Goal: Obtain resource: Download file/media

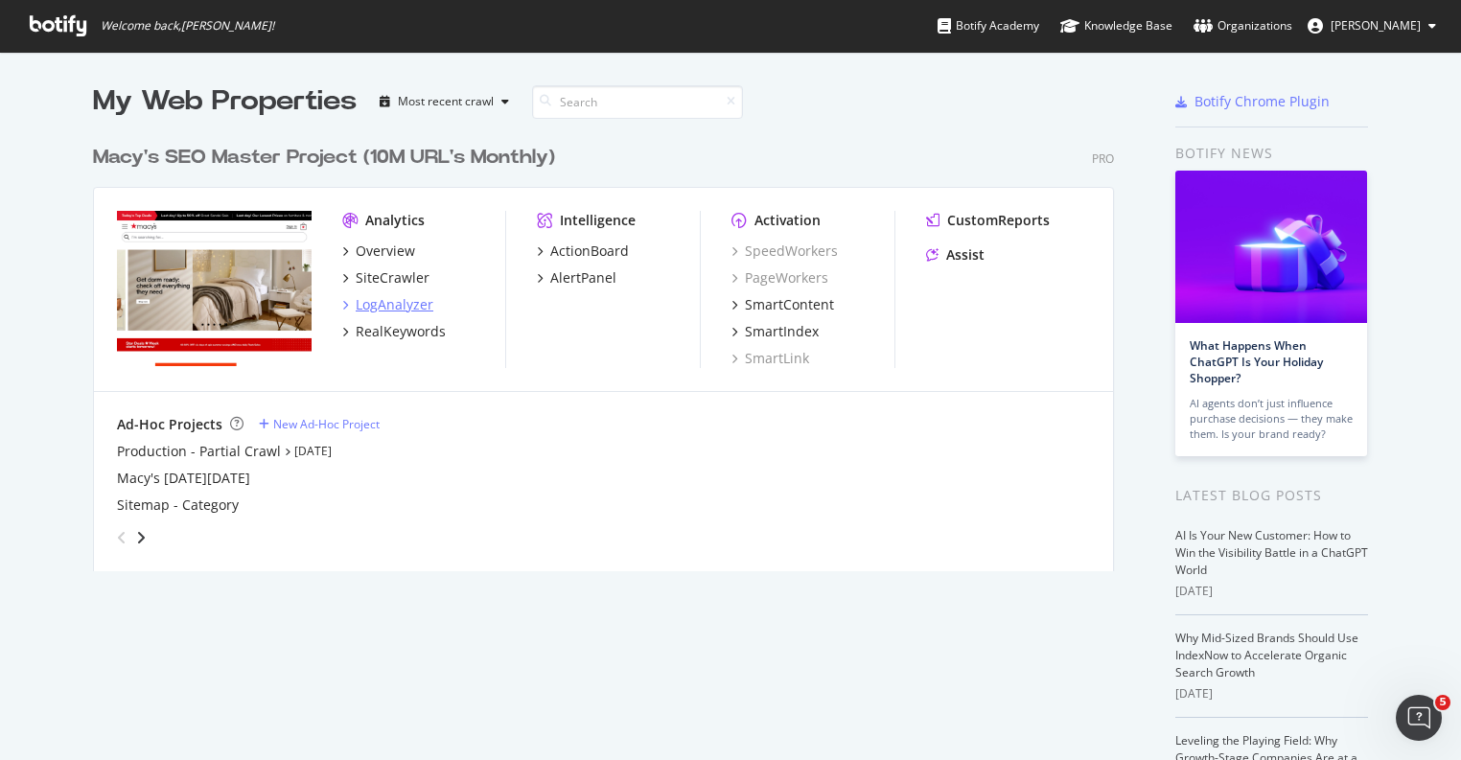
click at [415, 300] on div "LogAnalyzer" at bounding box center [395, 304] width 78 height 19
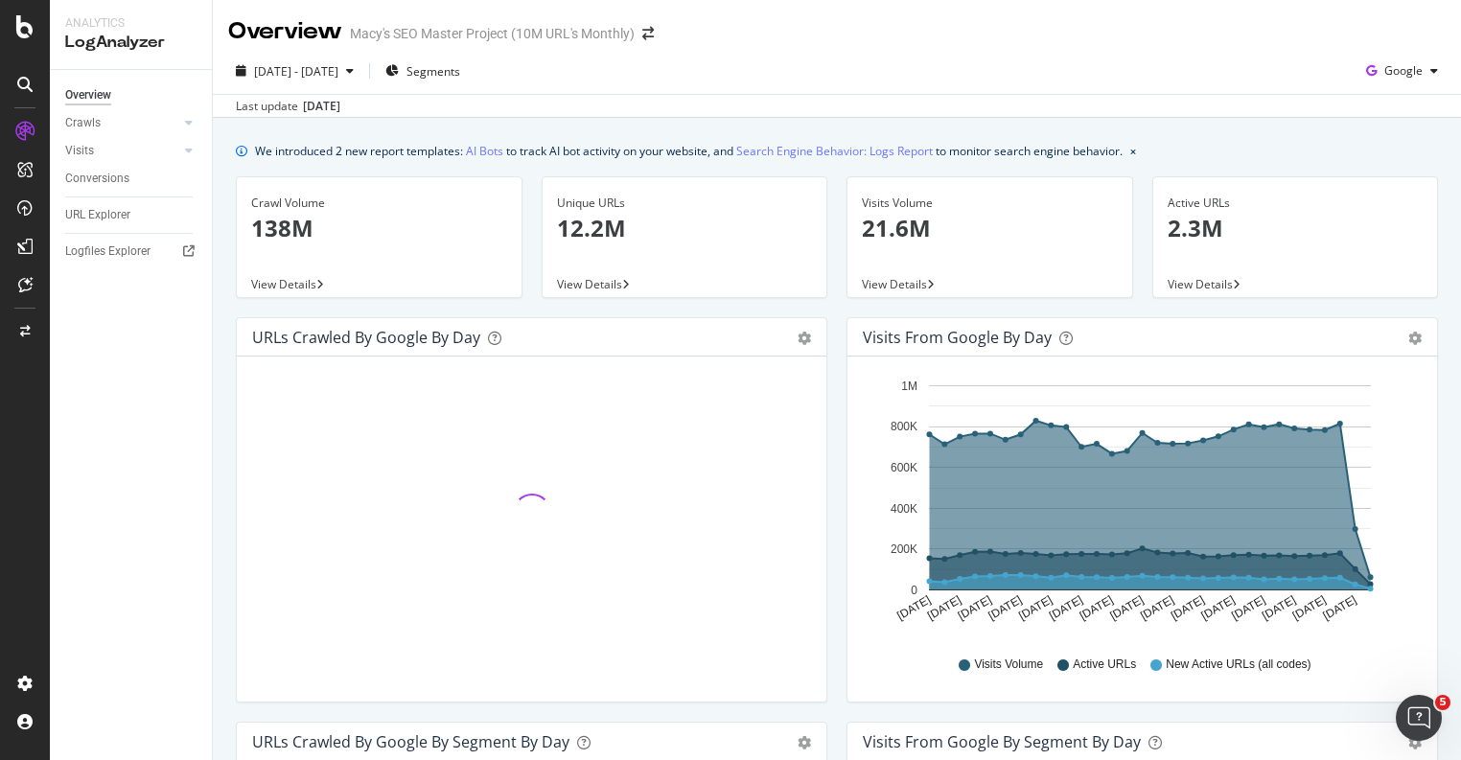
click at [654, 238] on p "12.2M" at bounding box center [685, 228] width 256 height 33
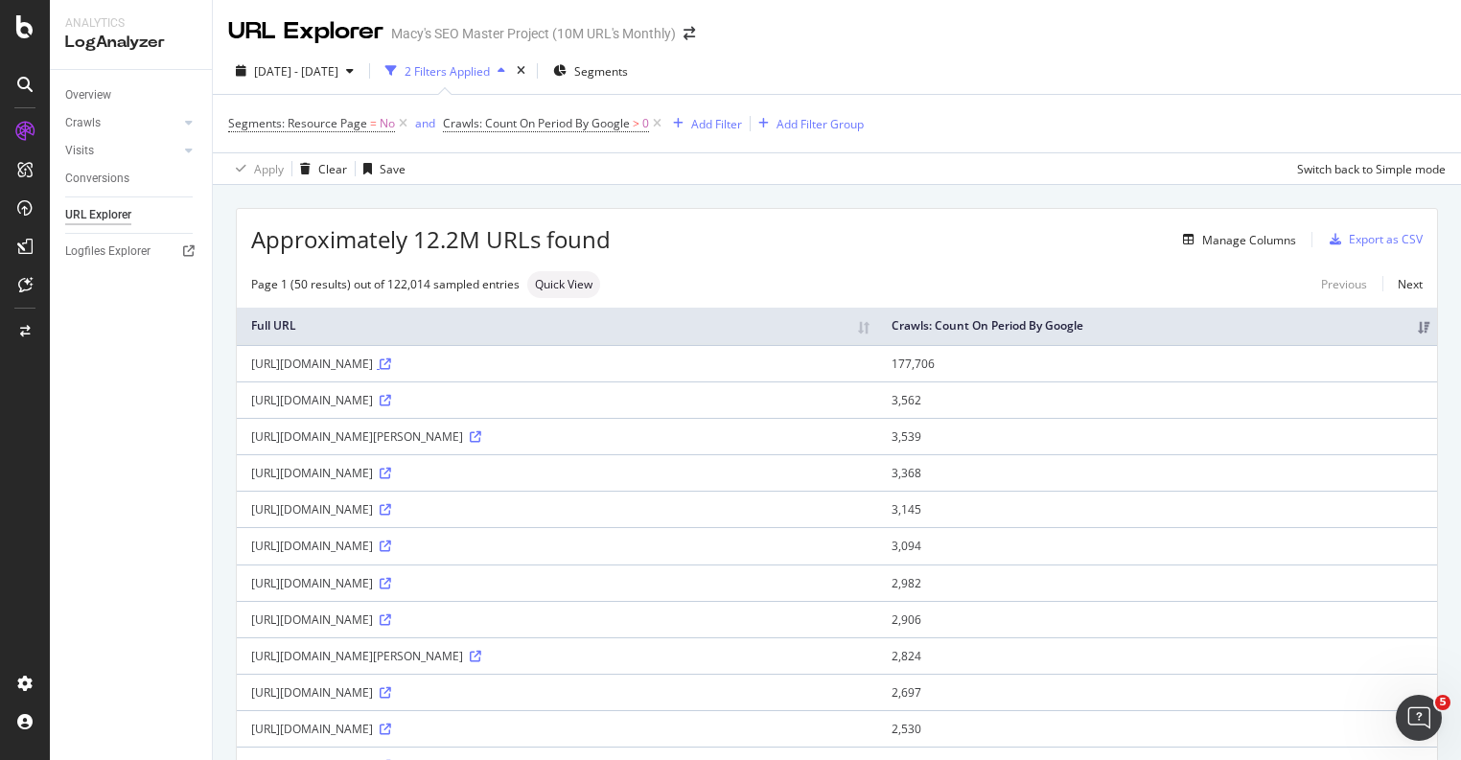
click at [391, 370] on icon at bounding box center [386, 365] width 12 height 12
click at [715, 122] on div "Add Filter" at bounding box center [716, 124] width 51 height 16
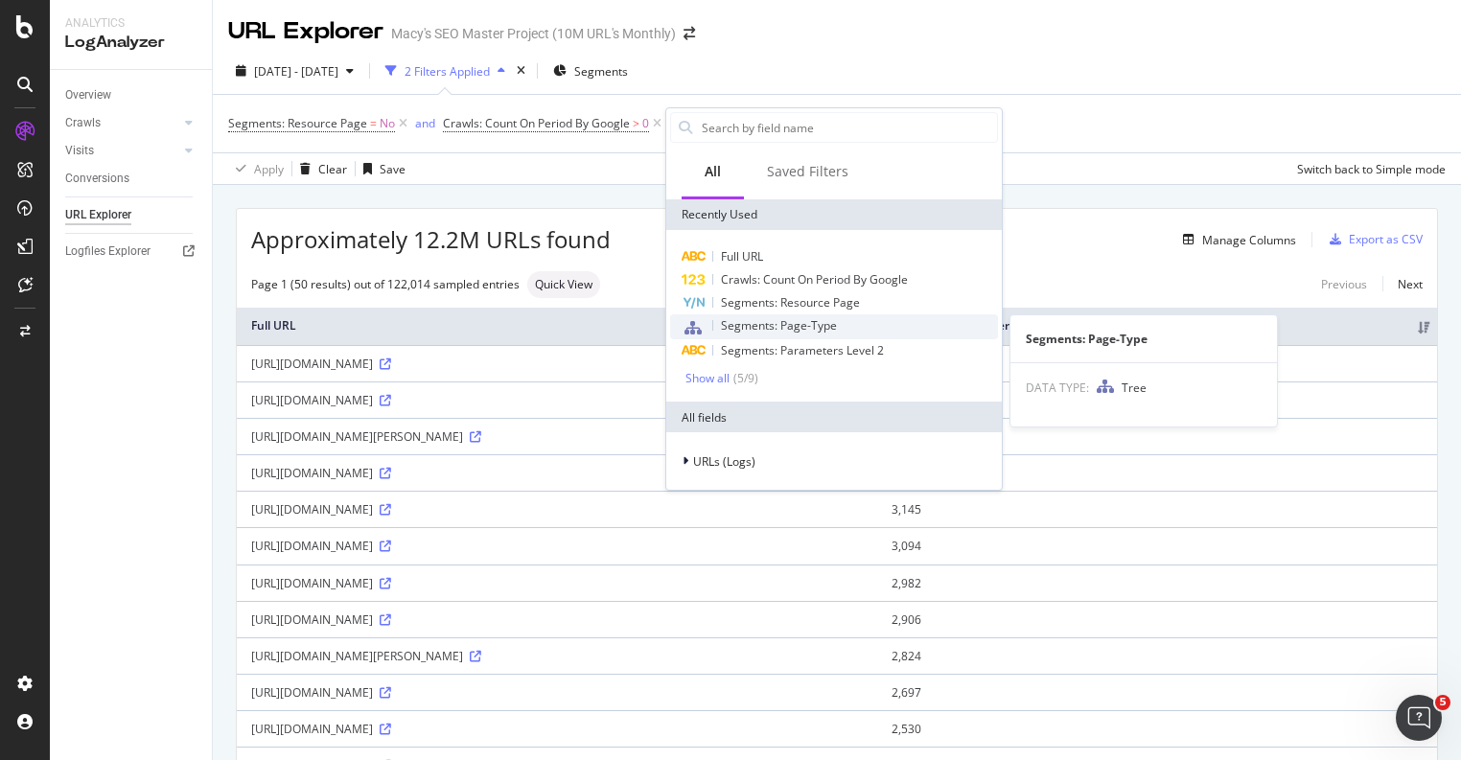
click at [767, 331] on span "Segments: Page-Type" at bounding box center [779, 325] width 116 height 16
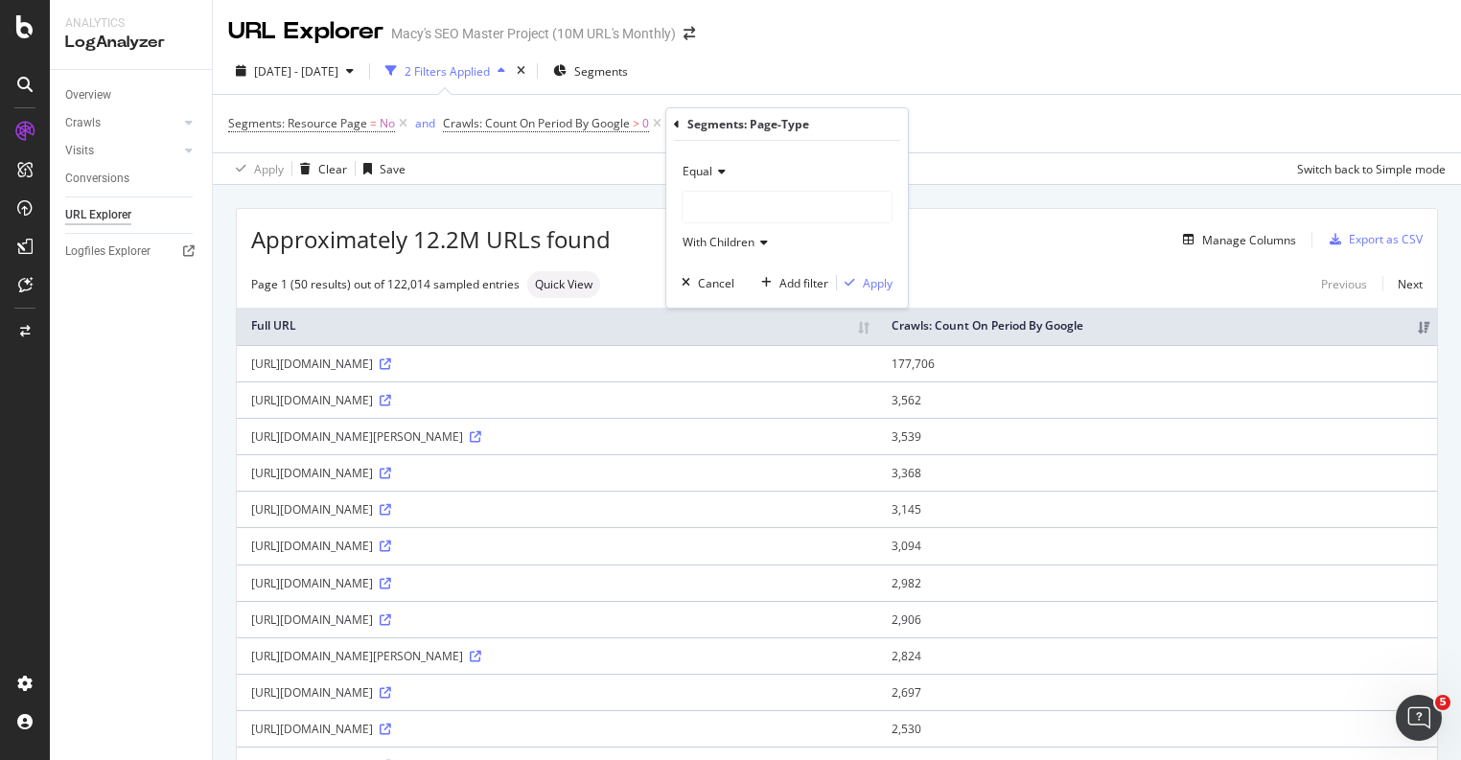
click at [748, 194] on div at bounding box center [787, 207] width 209 height 31
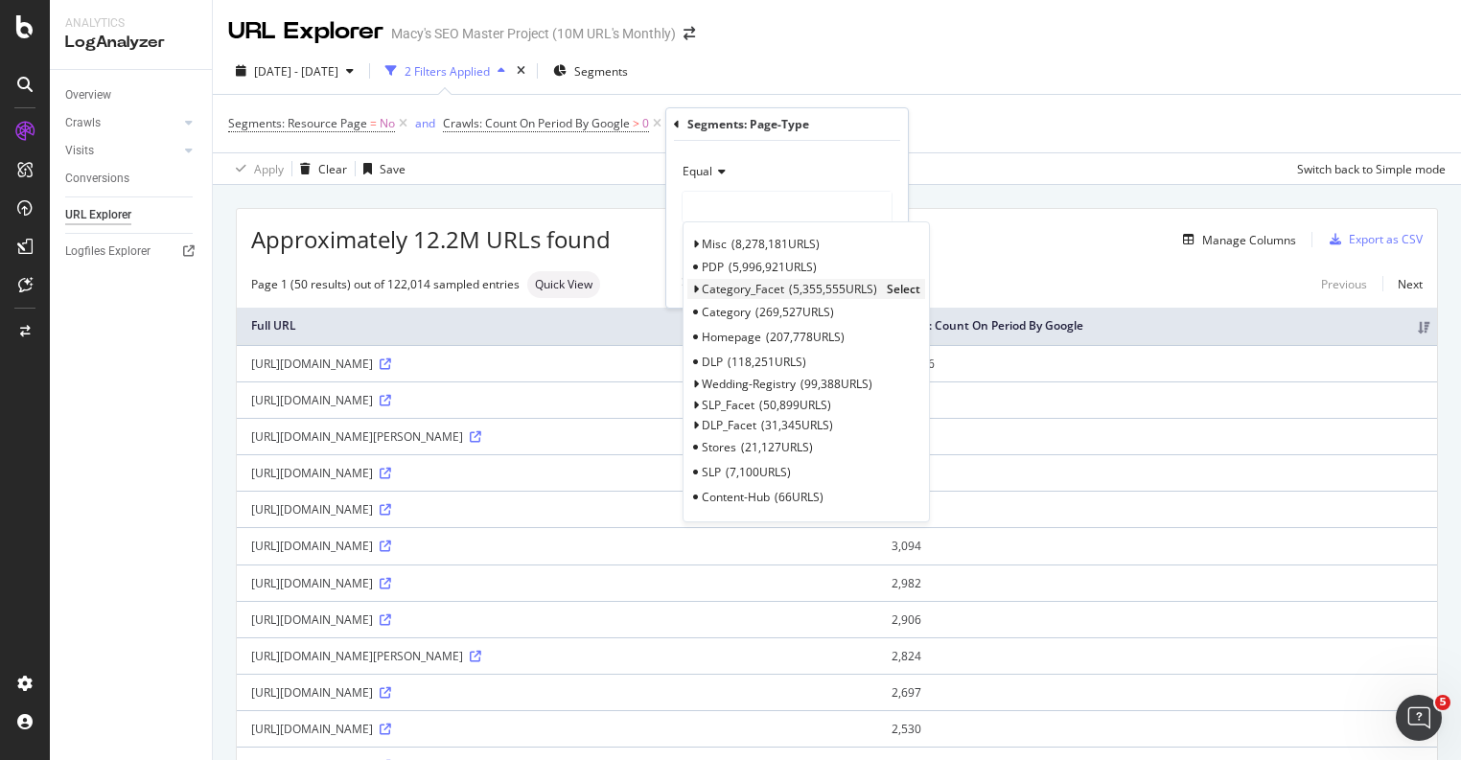
click at [695, 288] on icon at bounding box center [695, 290] width 7 height 12
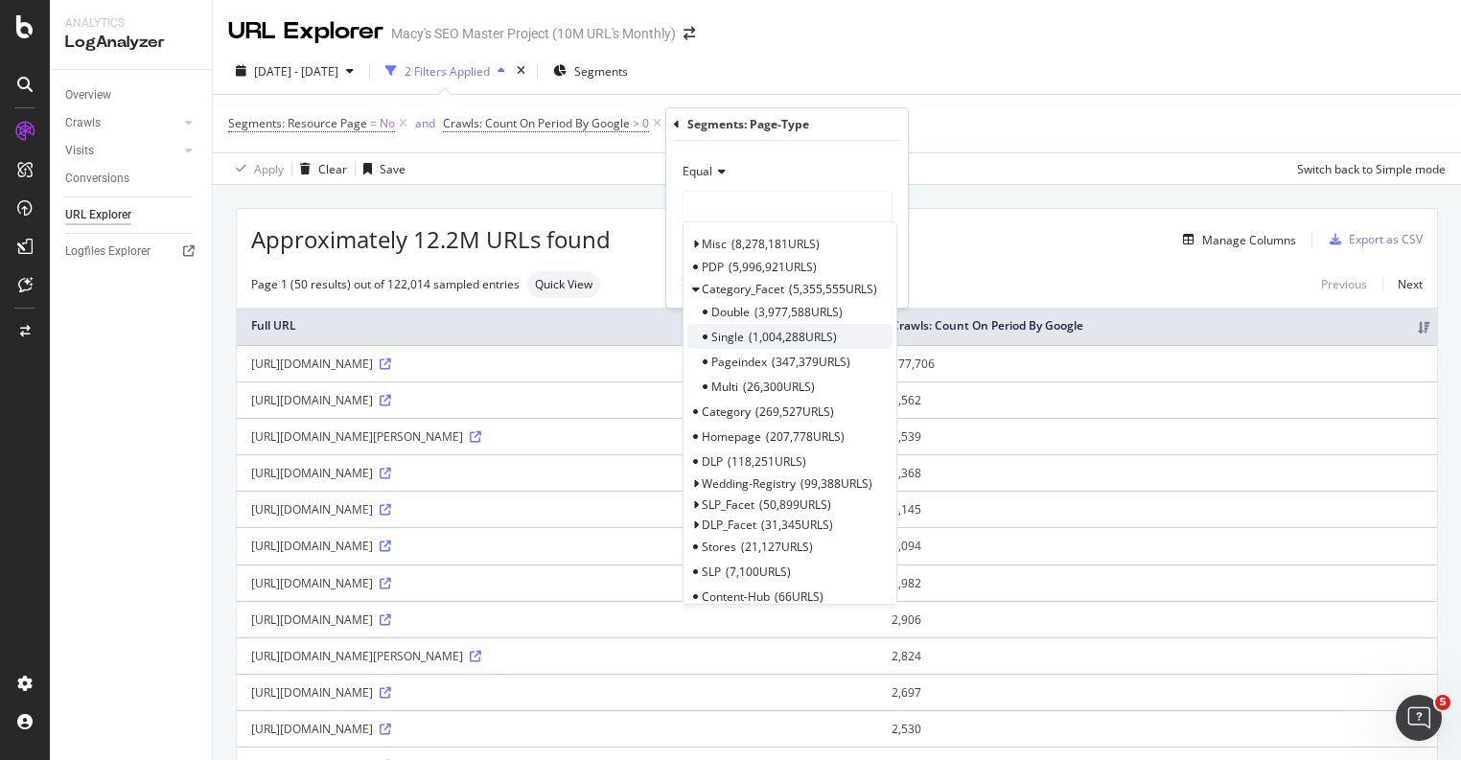
click at [729, 335] on span "Single" at bounding box center [727, 337] width 33 height 16
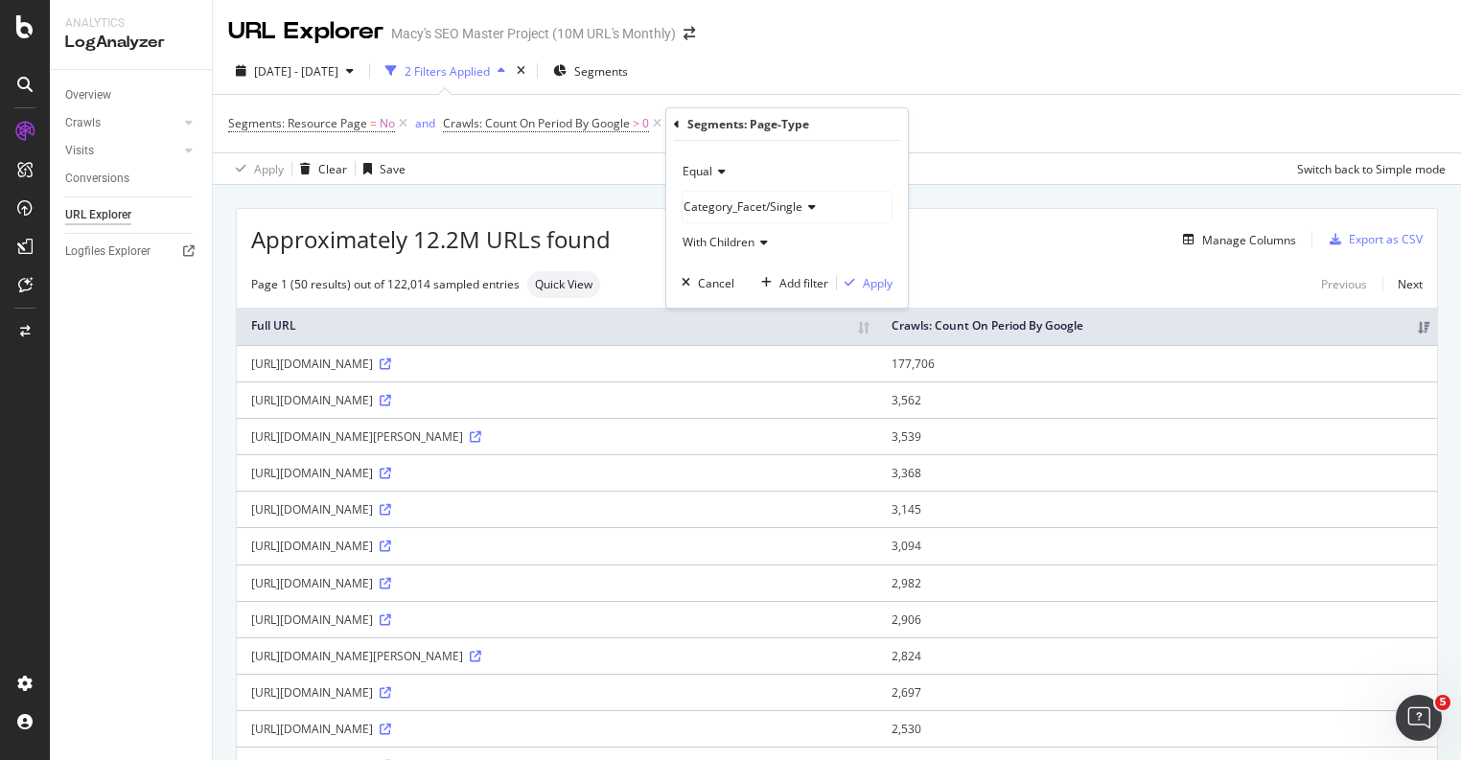
click at [747, 243] on span "With Children" at bounding box center [719, 242] width 72 height 16
click at [827, 242] on div "With Children" at bounding box center [787, 242] width 211 height 31
click at [834, 254] on div "With Children" at bounding box center [787, 242] width 211 height 31
click at [826, 237] on div "With Children" at bounding box center [787, 242] width 211 height 31
click at [874, 275] on div "Apply" at bounding box center [878, 283] width 30 height 16
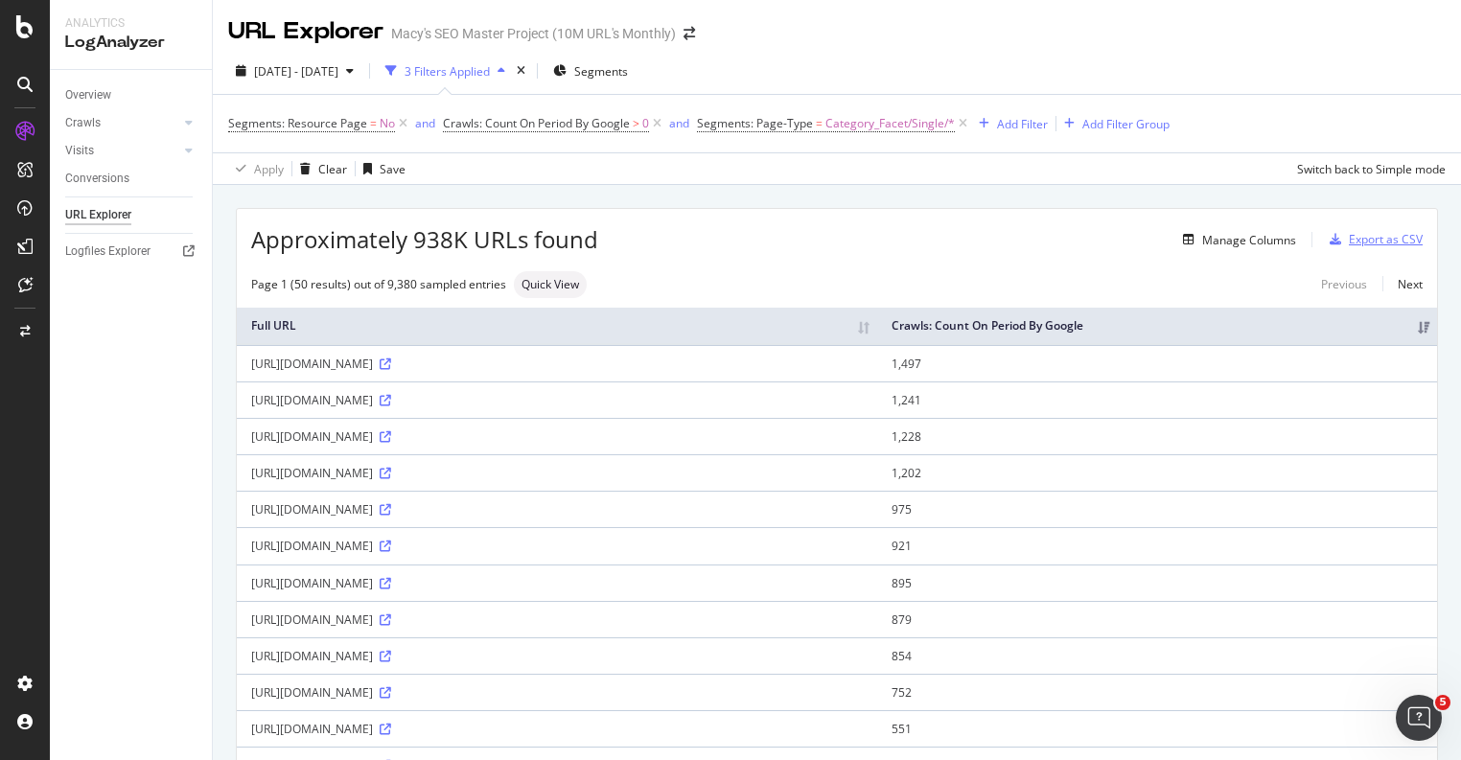
click at [1388, 236] on div "Export as CSV" at bounding box center [1386, 239] width 74 height 16
click at [34, 250] on link at bounding box center [25, 246] width 46 height 31
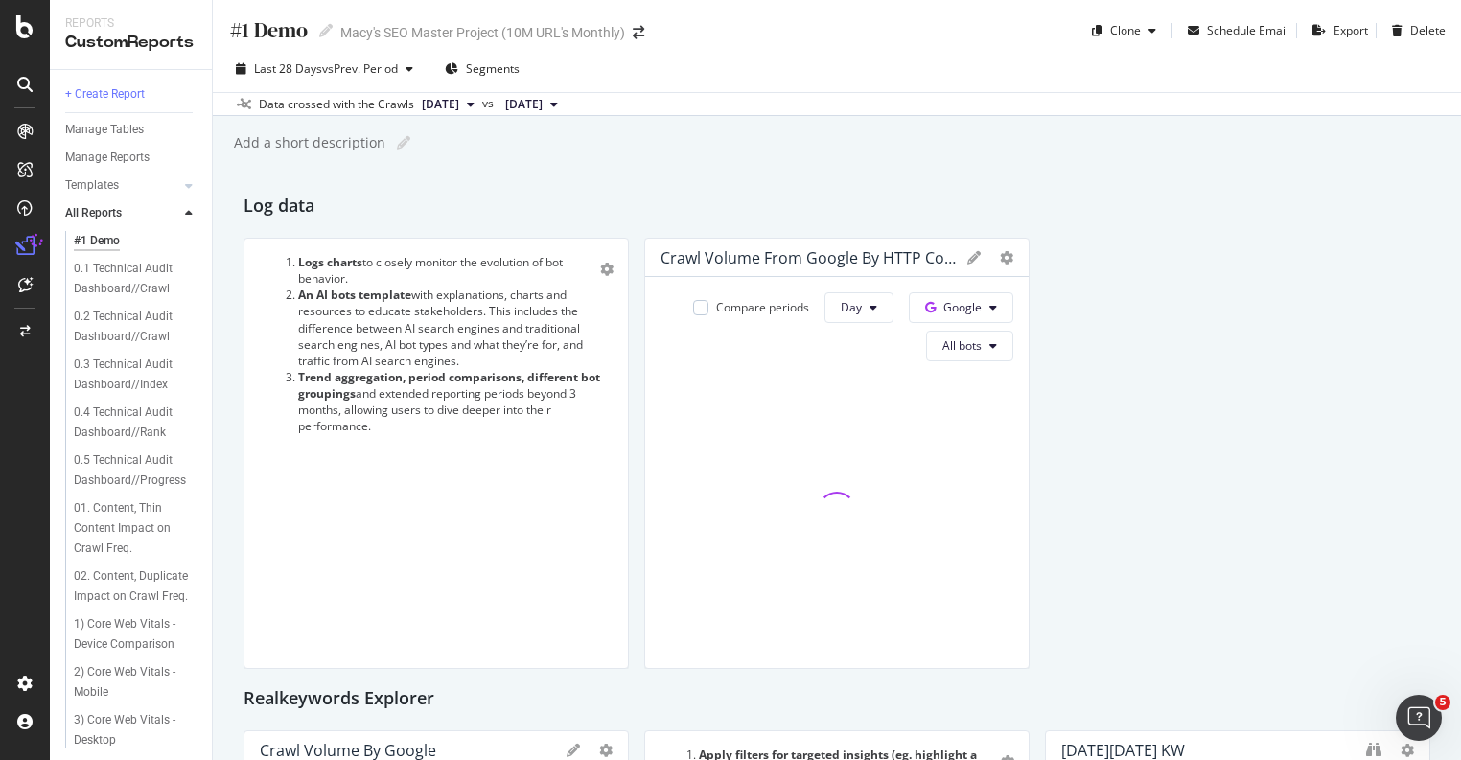
click at [33, 233] on icon at bounding box center [37, 241] width 18 height 18
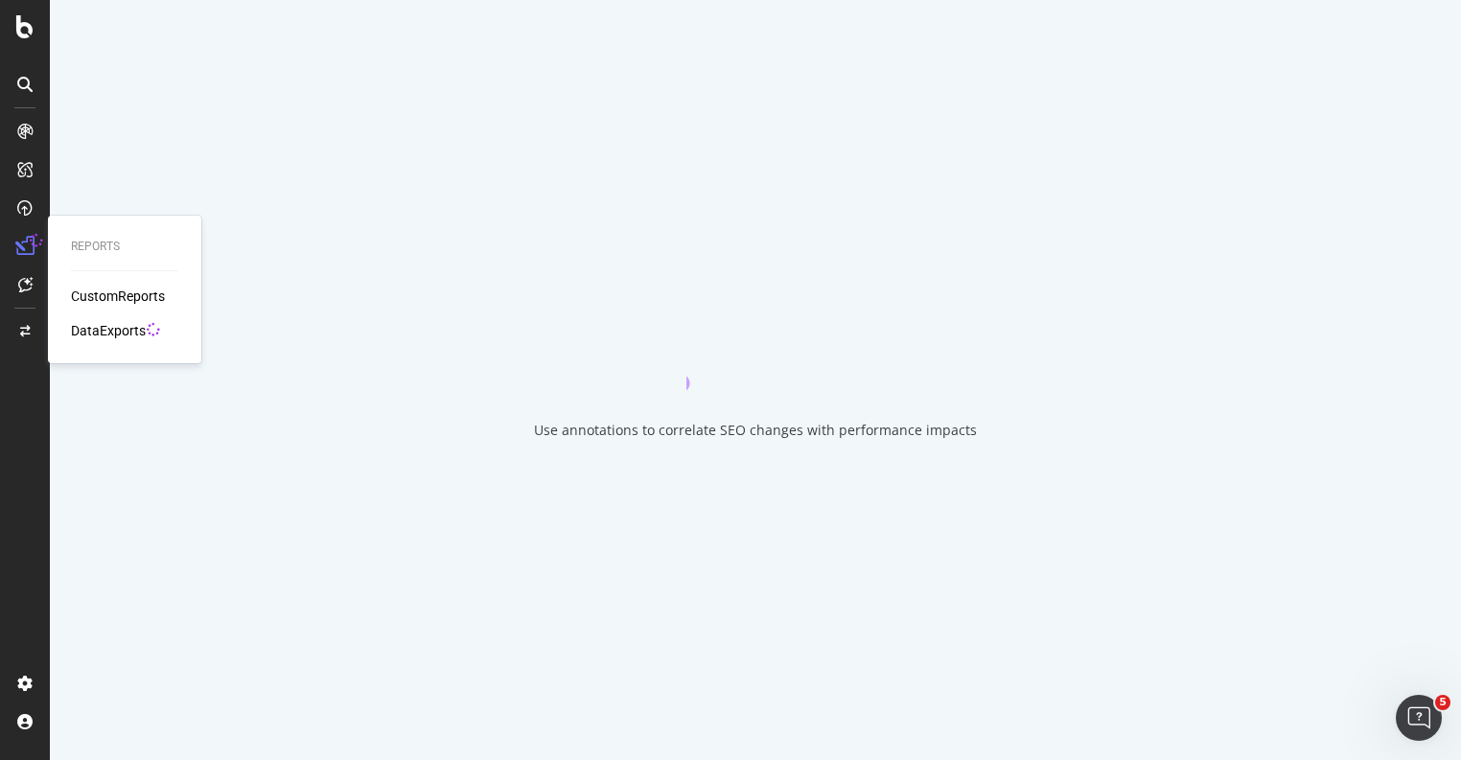
click at [101, 325] on div "DataExports" at bounding box center [108, 330] width 75 height 19
click at [105, 331] on div "DataExports" at bounding box center [108, 330] width 75 height 19
